Goal: Task Accomplishment & Management: Manage account settings

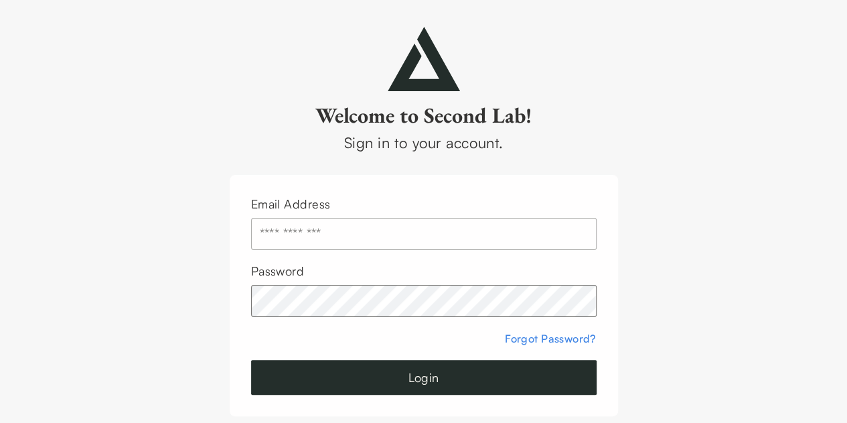
click at [383, 242] on input "text" at bounding box center [424, 234] width 346 height 32
type input "**********"
click at [357, 366] on button "Login" at bounding box center [424, 377] width 346 height 35
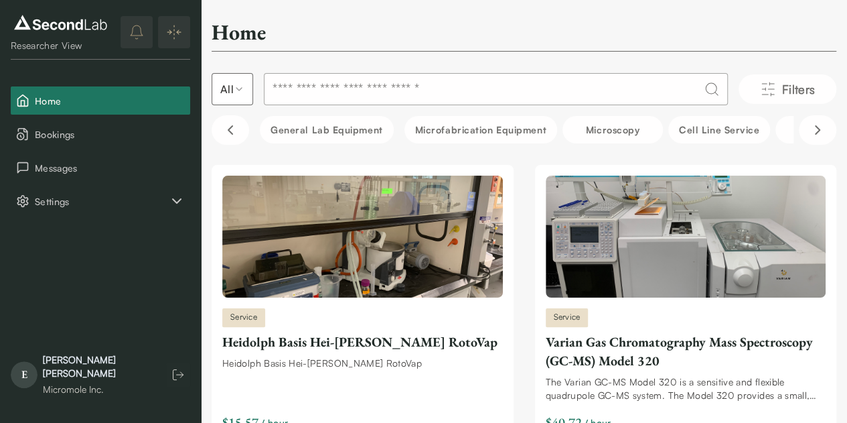
click at [27, 388] on span "E" at bounding box center [24, 374] width 27 height 27
click at [67, 370] on div "[PERSON_NAME]" at bounding box center [98, 366] width 110 height 27
click at [29, 384] on span "E" at bounding box center [24, 374] width 27 height 27
click at [49, 375] on div "[PERSON_NAME]" at bounding box center [98, 366] width 110 height 27
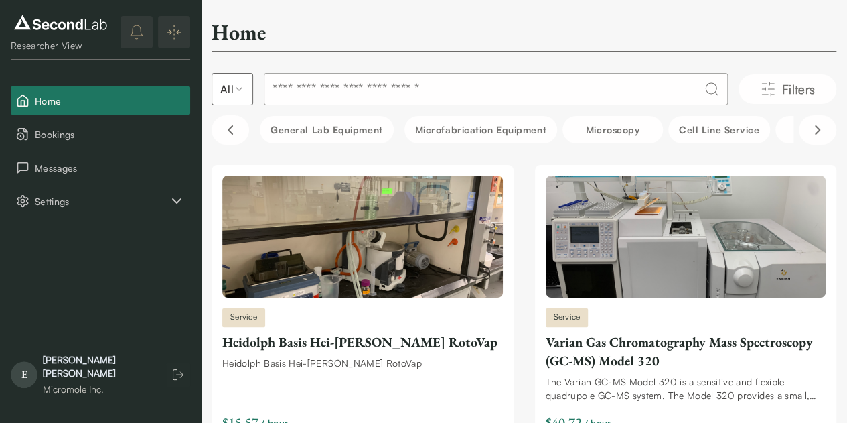
click at [25, 377] on span "E" at bounding box center [24, 374] width 27 height 27
click at [174, 207] on icon "Settings" at bounding box center [177, 201] width 16 height 16
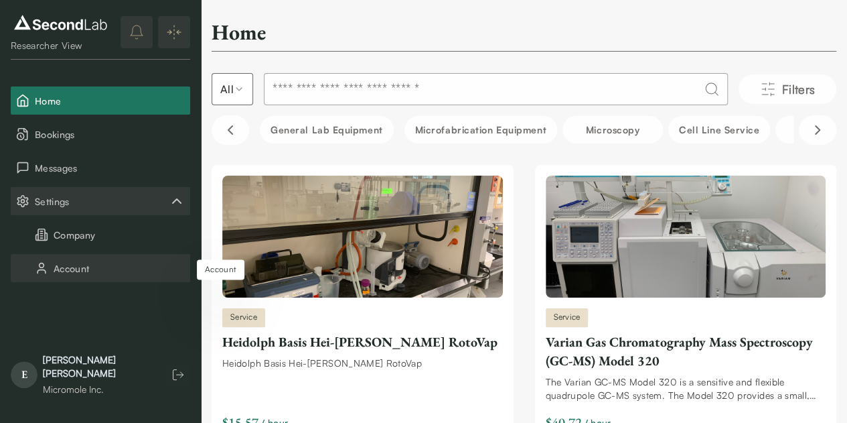
click at [83, 272] on button "Account" at bounding box center [100, 268] width 179 height 28
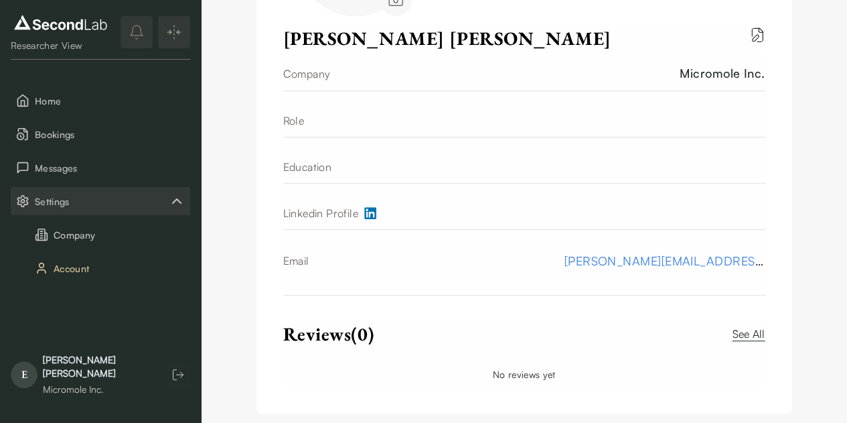
scroll to position [333, 0]
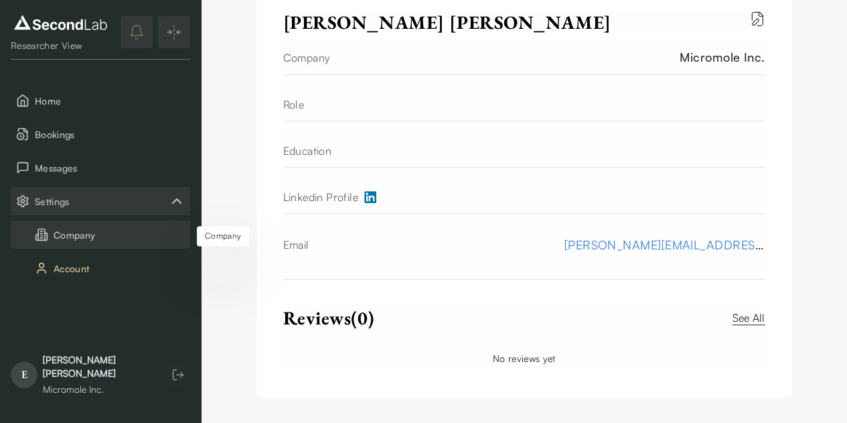
click at [67, 229] on button "Company" at bounding box center [100, 234] width 179 height 28
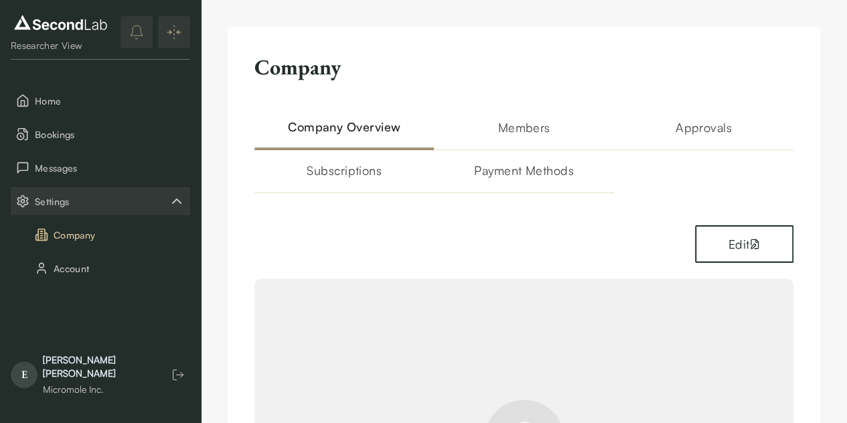
click at [434, 121] on h2 "Members" at bounding box center [523, 134] width 179 height 32
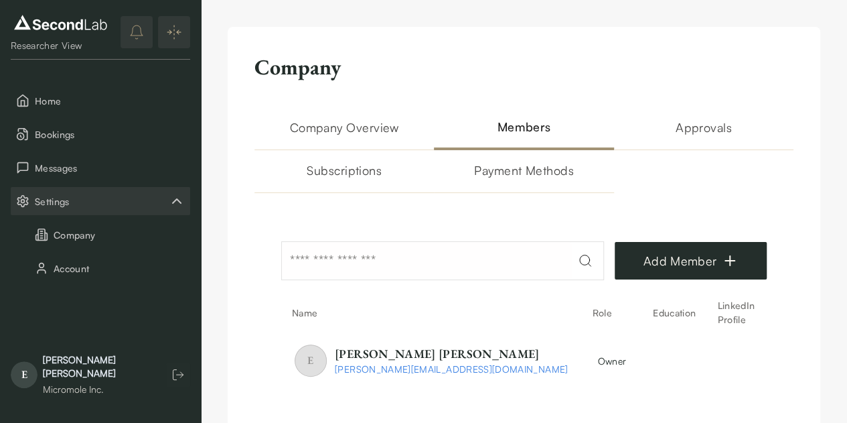
scroll to position [11, 0]
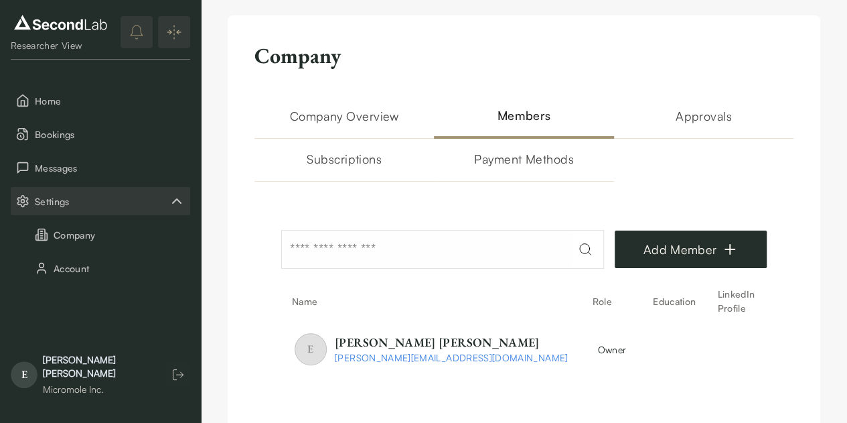
click at [614, 122] on h2 "Approvals" at bounding box center [703, 122] width 179 height 32
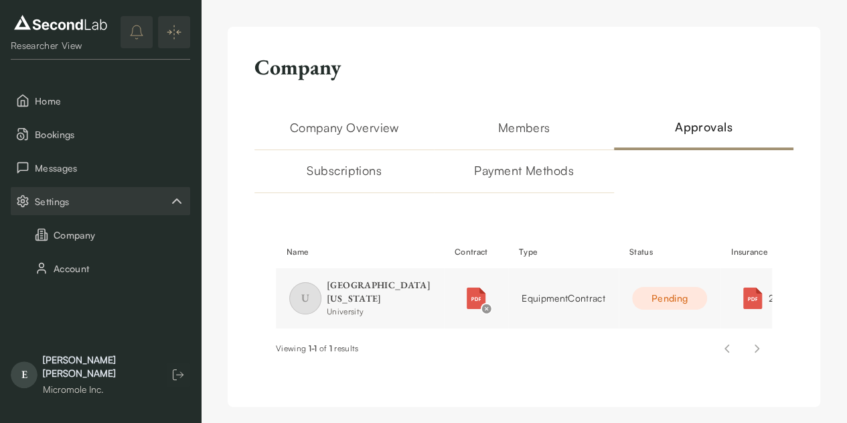
click at [434, 161] on h2 "Subscriptions" at bounding box center [343, 177] width 179 height 32
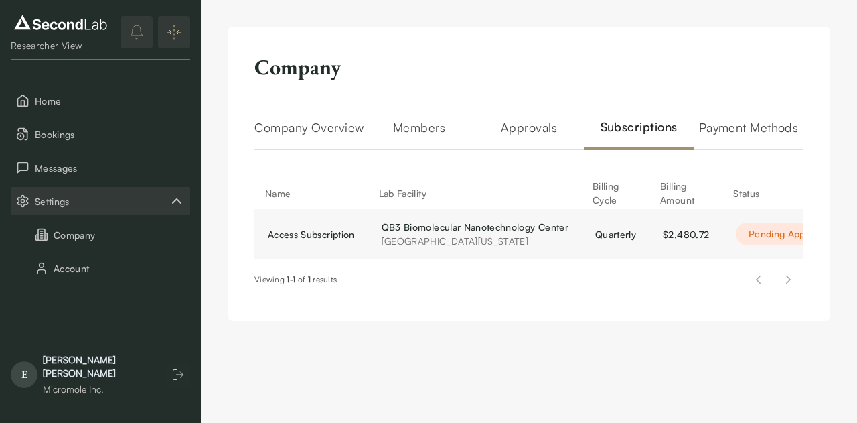
click at [450, 294] on div "Viewing 1 - 1 of 1 results" at bounding box center [528, 279] width 549 height 30
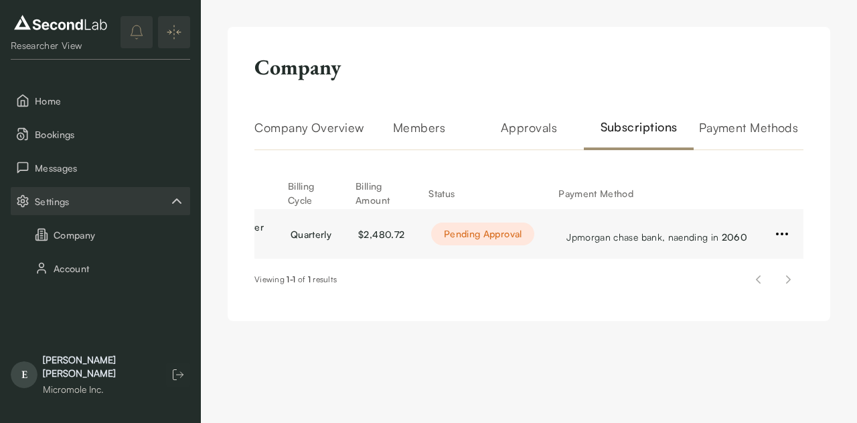
scroll to position [0, 312]
click at [786, 238] on html "SKIP TO CONTENT Researcher View Home Bookings Messages Settings Company Account…" at bounding box center [428, 174] width 857 height 348
click at [617, 327] on html "SKIP TO CONTENT Researcher View Home Bookings Messages Settings Company Account…" at bounding box center [428, 174] width 857 height 348
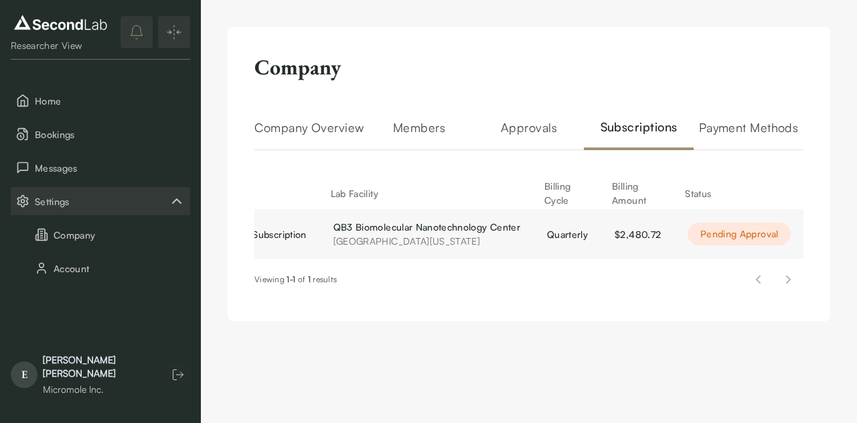
scroll to position [0, 0]
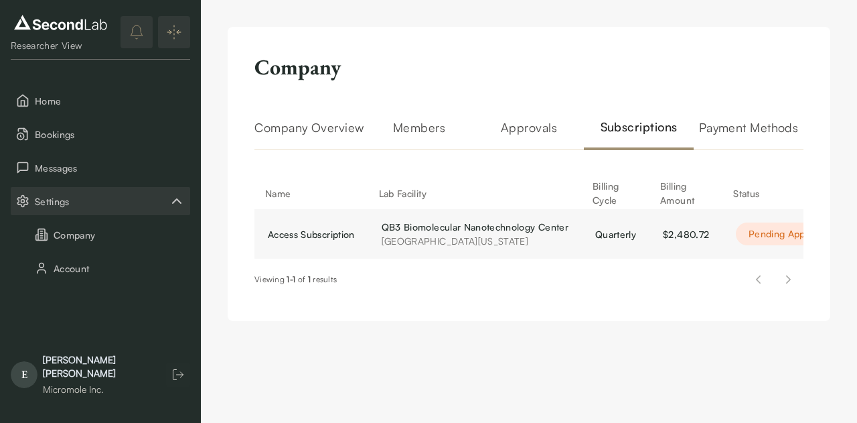
click at [246, 312] on div "Company Company Overview Members Approvals Subscriptions Payment Methods Name L…" at bounding box center [529, 174] width 603 height 294
click at [344, 287] on div "Viewing 1 - 1 of 1 results" at bounding box center [528, 279] width 549 height 30
drag, startPoint x: 344, startPoint y: 287, endPoint x: 220, endPoint y: 281, distance: 124.1
click at [220, 281] on div "Company Company Overview Members Approvals Subscriptions Payment Methods Name L…" at bounding box center [529, 174] width 656 height 348
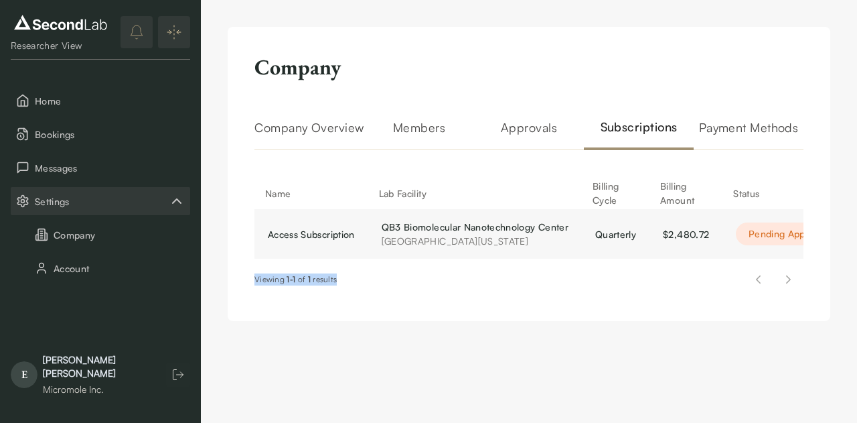
click at [257, 315] on div "Company Company Overview Members Approvals Subscriptions Payment Methods Name L…" at bounding box center [529, 174] width 603 height 294
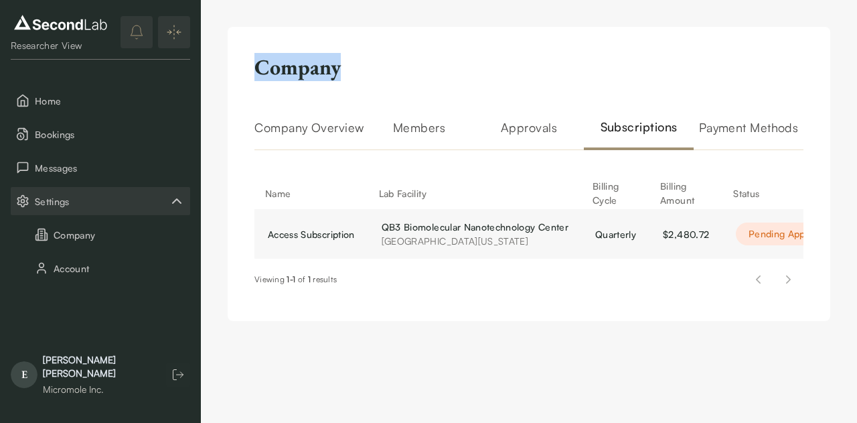
drag, startPoint x: 344, startPoint y: 72, endPoint x: 235, endPoint y: 58, distance: 110.0
click at [235, 58] on div "Company Company Overview Members Approvals Subscriptions Payment Methods Name L…" at bounding box center [529, 174] width 603 height 294
click at [303, 56] on h2 "Company" at bounding box center [297, 67] width 86 height 27
drag, startPoint x: 252, startPoint y: 61, endPoint x: 376, endPoint y: 88, distance: 126.9
click at [376, 88] on div "Company Company Overview Members Approvals Subscriptions Payment Methods Name L…" at bounding box center [529, 174] width 603 height 294
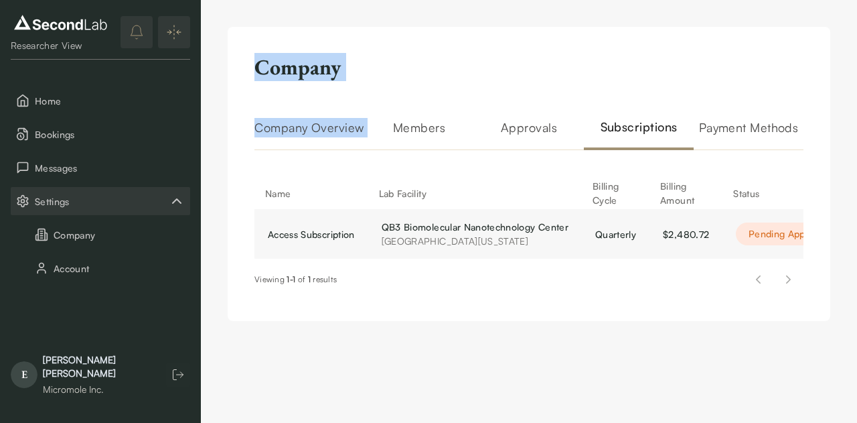
click at [376, 88] on div "Company Company Overview Members Approvals Subscriptions Payment Methods Name L…" at bounding box center [529, 174] width 603 height 294
drag, startPoint x: 369, startPoint y: 77, endPoint x: 201, endPoint y: 54, distance: 169.7
click at [201, 54] on div "Company Company Overview Members Approvals Subscriptions Payment Methods Name L…" at bounding box center [529, 174] width 656 height 348
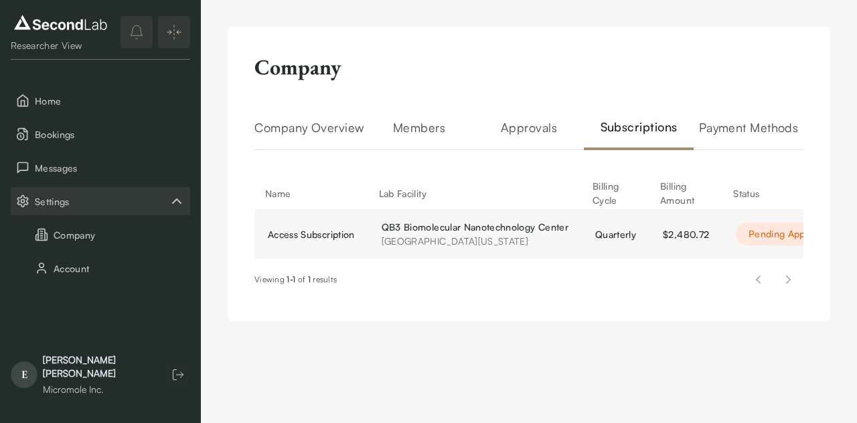
click at [407, 113] on div "Company Company Overview Members Approvals Subscriptions Payment Methods Name L…" at bounding box center [529, 174] width 603 height 294
drag, startPoint x: 344, startPoint y: 299, endPoint x: 232, endPoint y: 283, distance: 112.9
click at [232, 283] on div "Company Company Overview Members Approvals Subscriptions Payment Methods Name L…" at bounding box center [529, 174] width 603 height 294
click at [484, 340] on div "Company Company Overview Members Approvals Subscriptions Payment Methods Name L…" at bounding box center [529, 174] width 656 height 348
